Goal: Task Accomplishment & Management: Complete application form

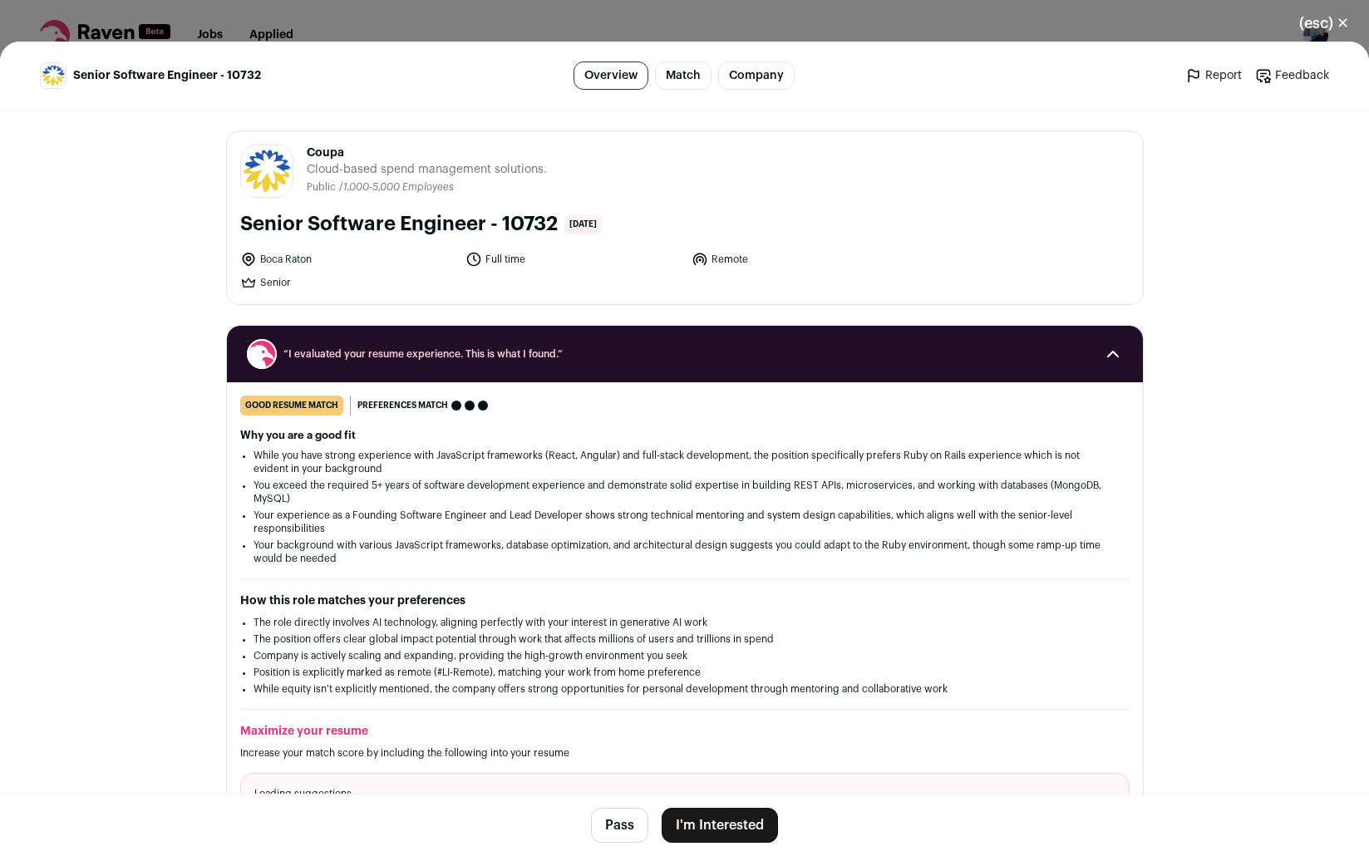
click at [729, 816] on button "I'm Interested" at bounding box center [720, 825] width 116 height 35
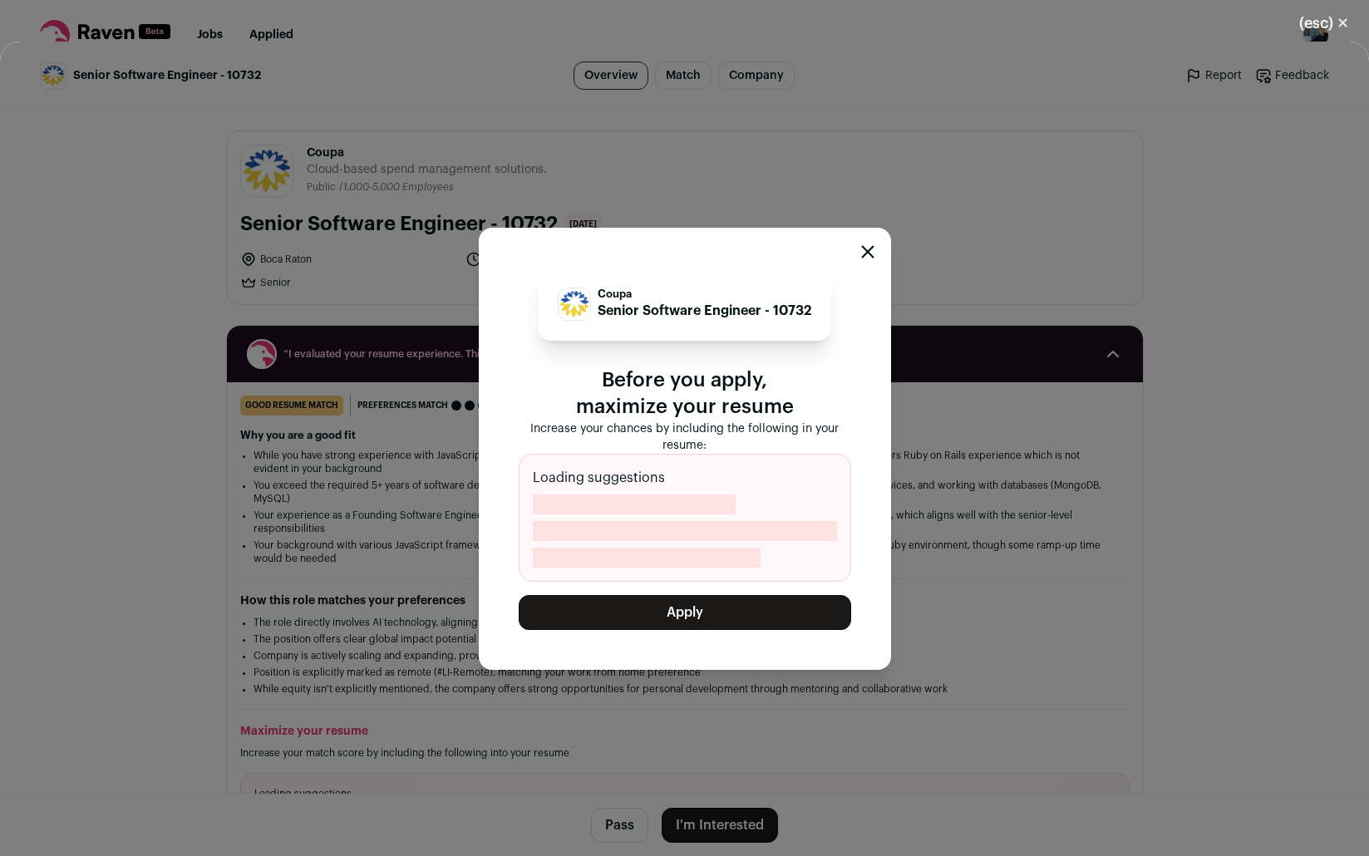
click at [722, 606] on button "Apply" at bounding box center [685, 612] width 332 height 35
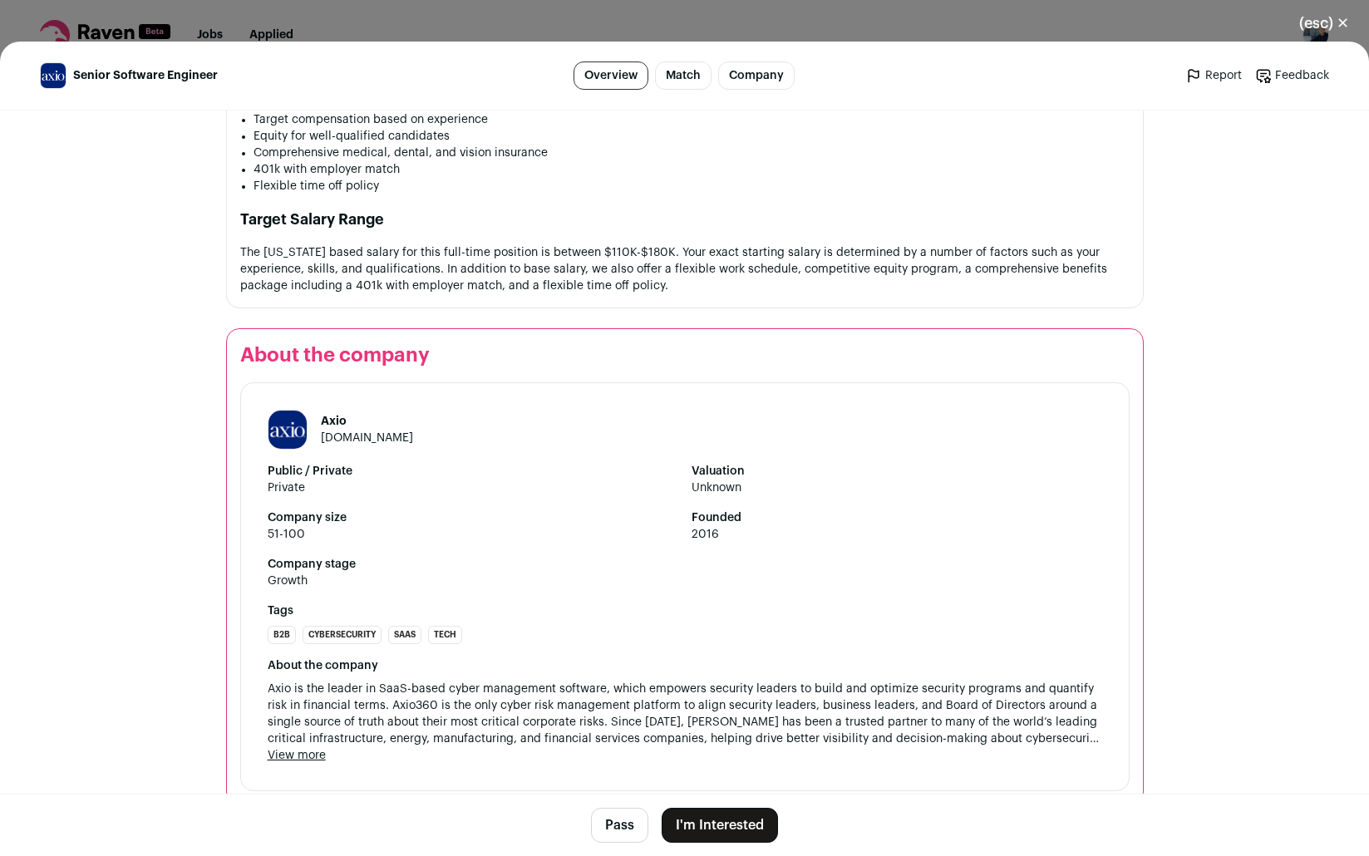
scroll to position [1714, 0]
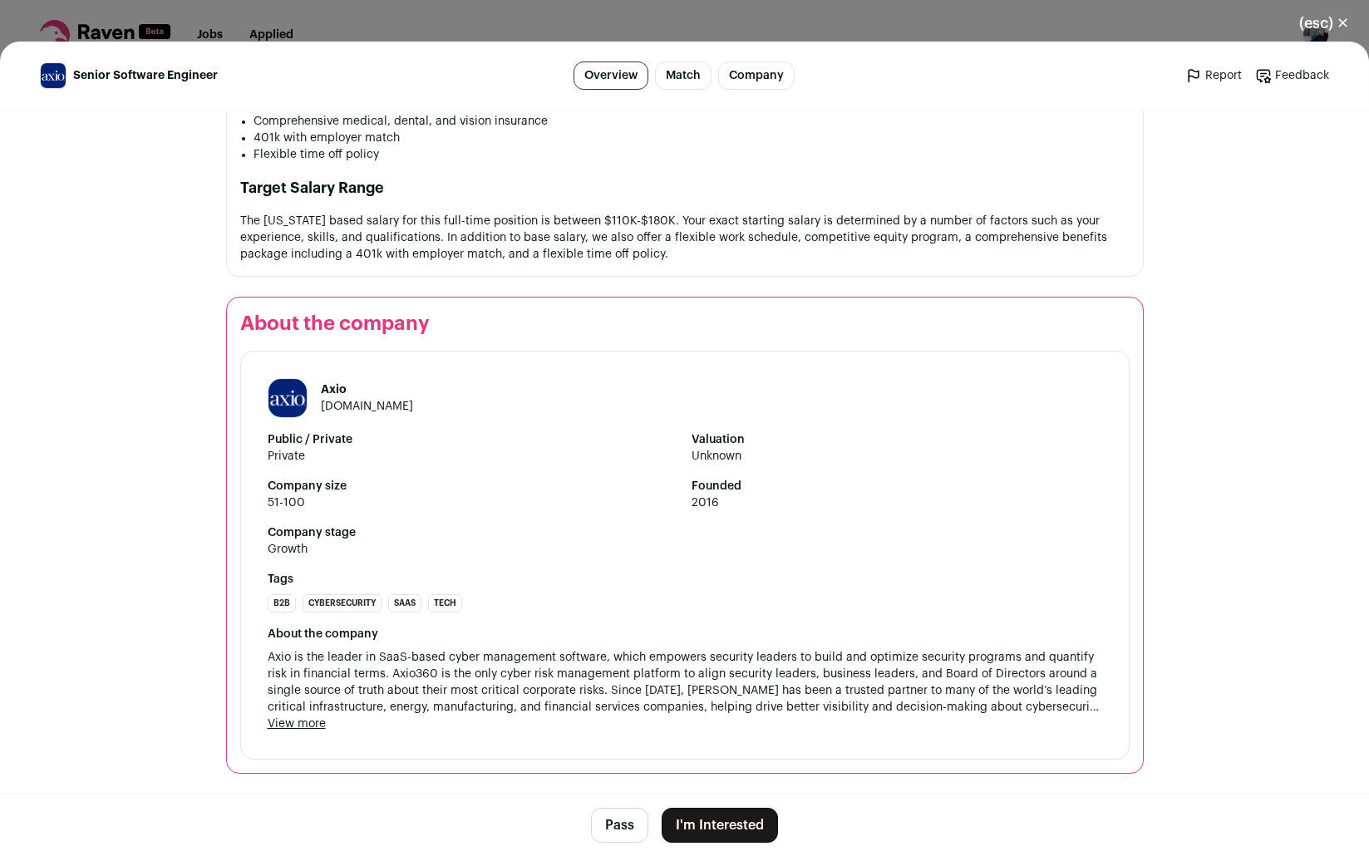
click at [735, 825] on button "I'm Interested" at bounding box center [720, 825] width 116 height 35
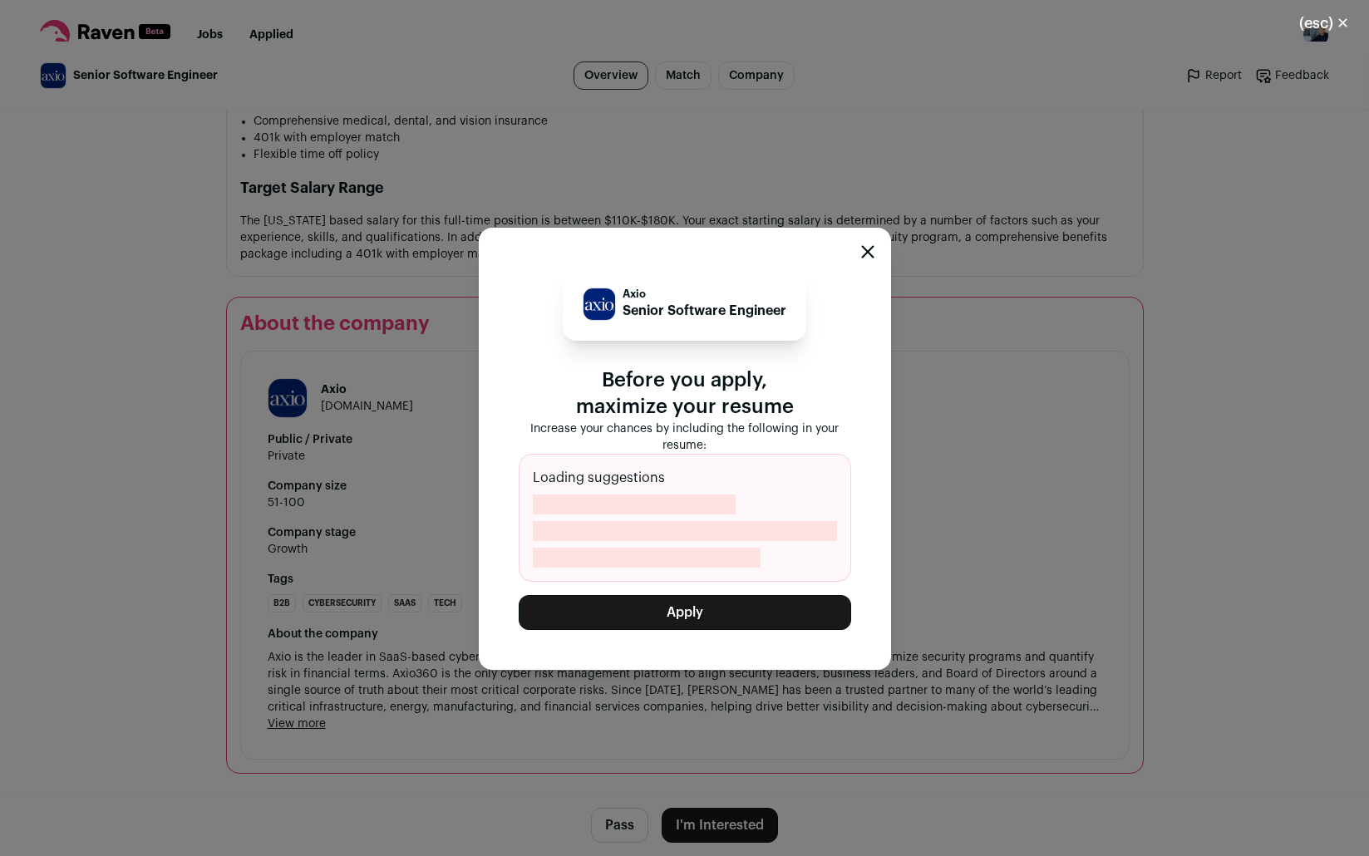
drag, startPoint x: 732, startPoint y: 609, endPoint x: 758, endPoint y: 466, distance: 145.3
click at [758, 466] on div "Axio Senior Software Engineer Before you apply, maximize your resume Increase y…" at bounding box center [685, 449] width 332 height 362
click at [747, 608] on button "Apply" at bounding box center [685, 612] width 332 height 35
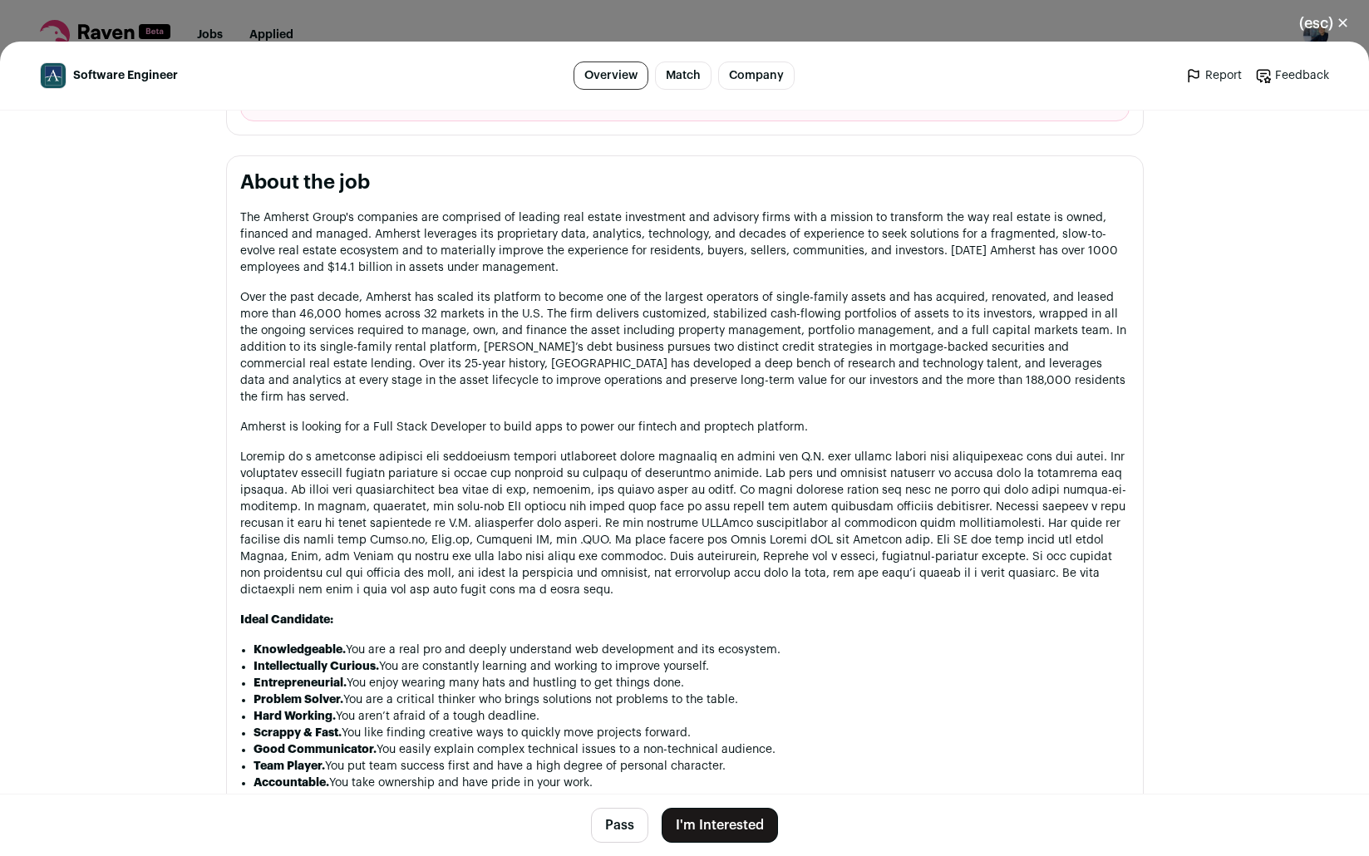
scroll to position [899, 0]
